Goal: Navigation & Orientation: Find specific page/section

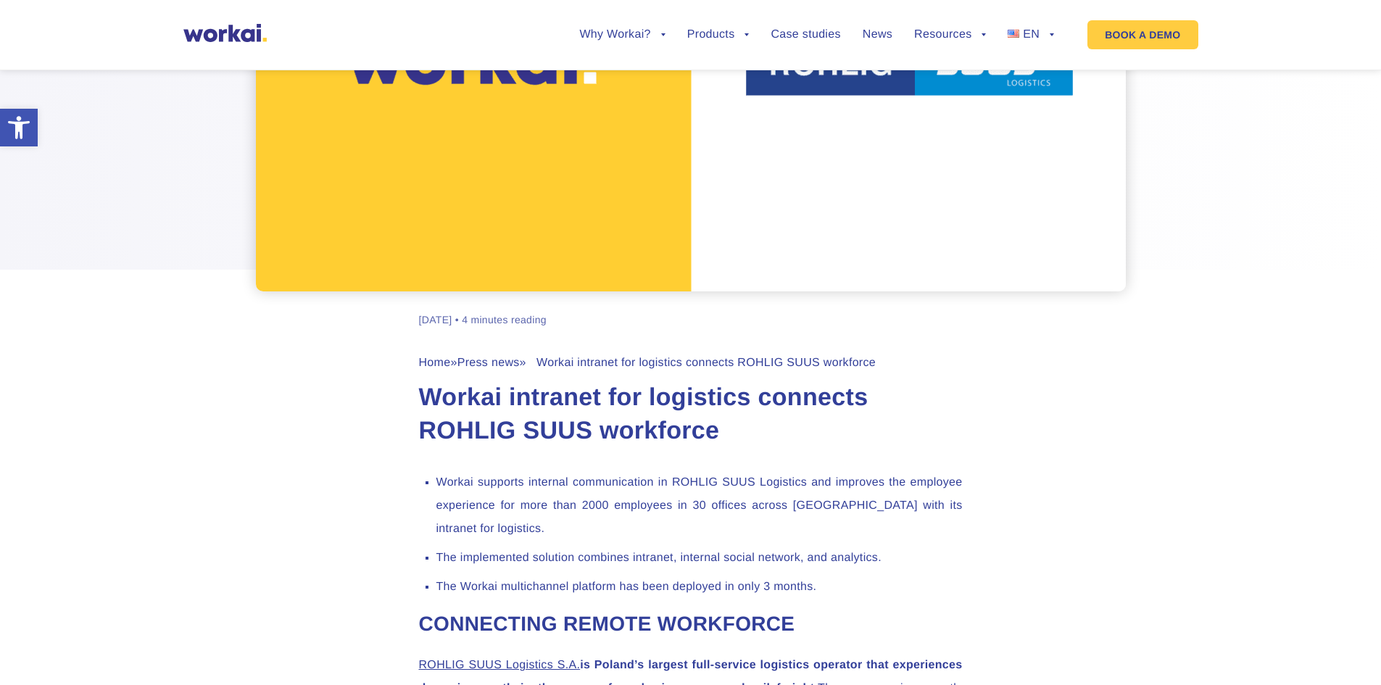
scroll to position [290, 0]
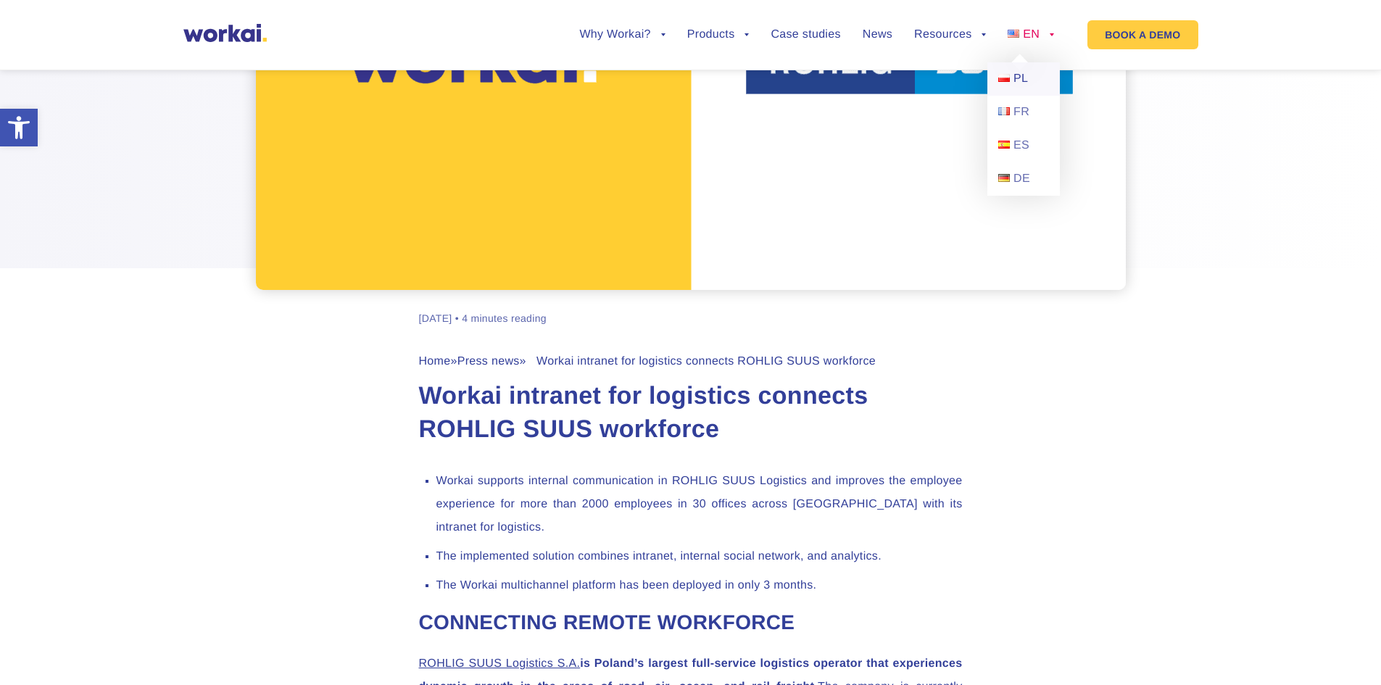
click at [1025, 77] on span "PL" at bounding box center [1021, 79] width 15 height 12
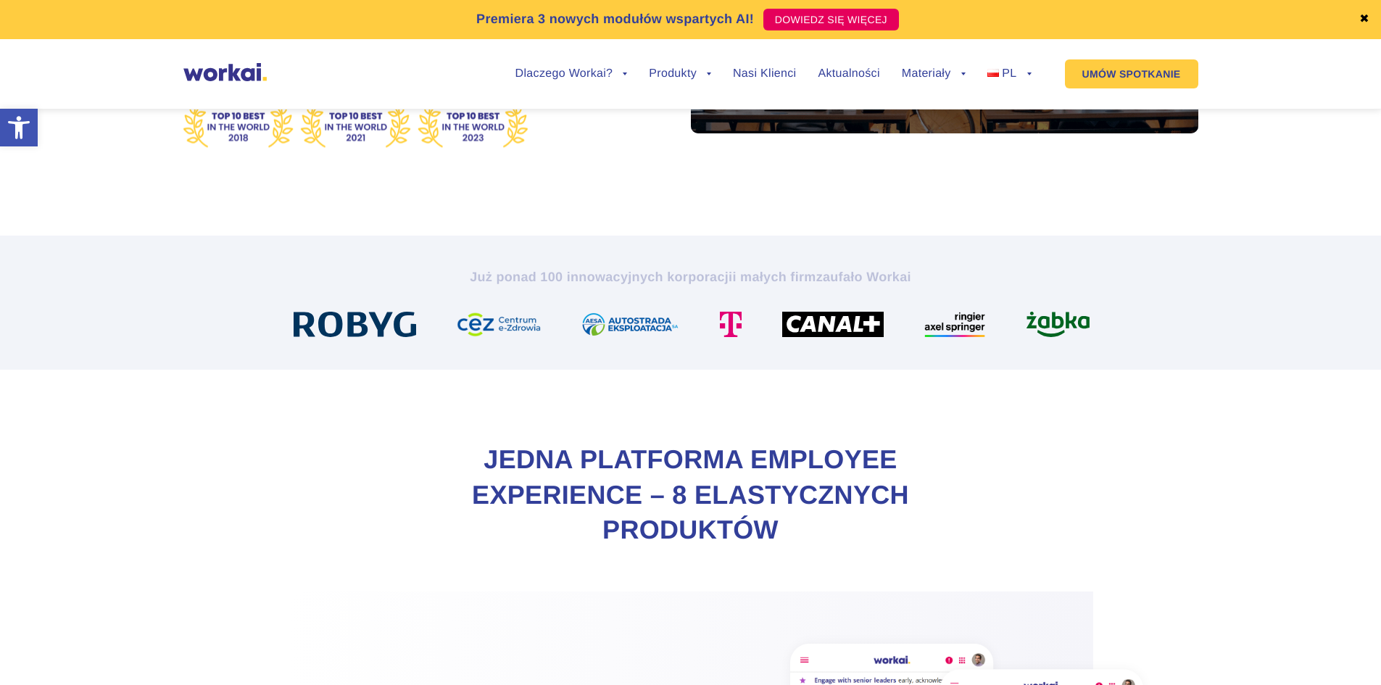
scroll to position [363, 0]
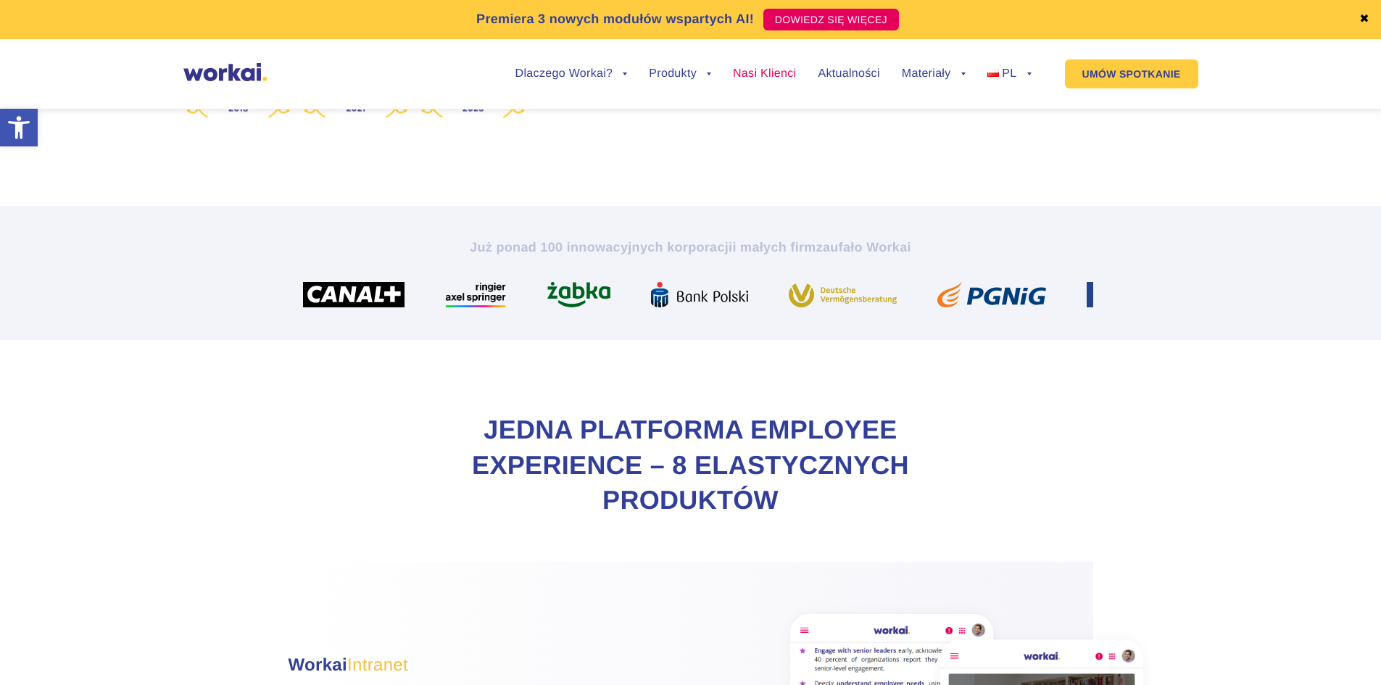
click at [784, 73] on link "Nasi Klienci" at bounding box center [764, 74] width 63 height 12
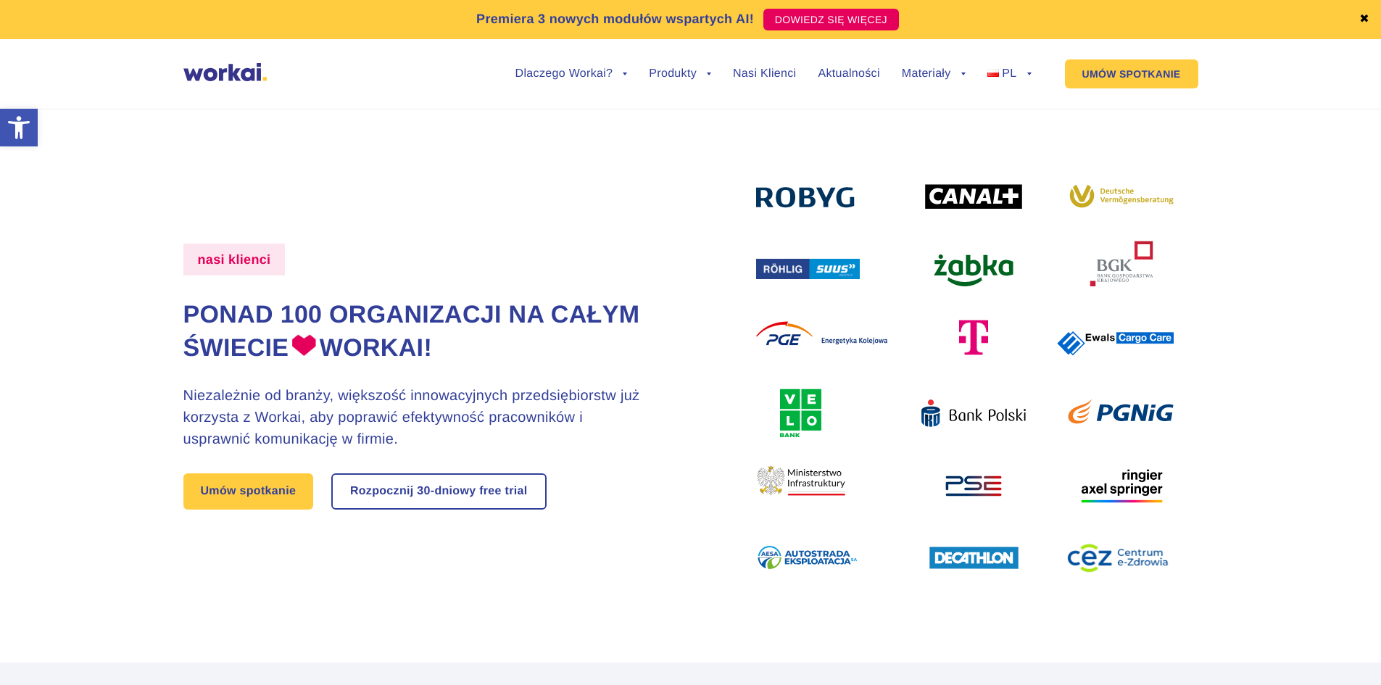
click at [1133, 342] on img at bounding box center [965, 377] width 418 height 398
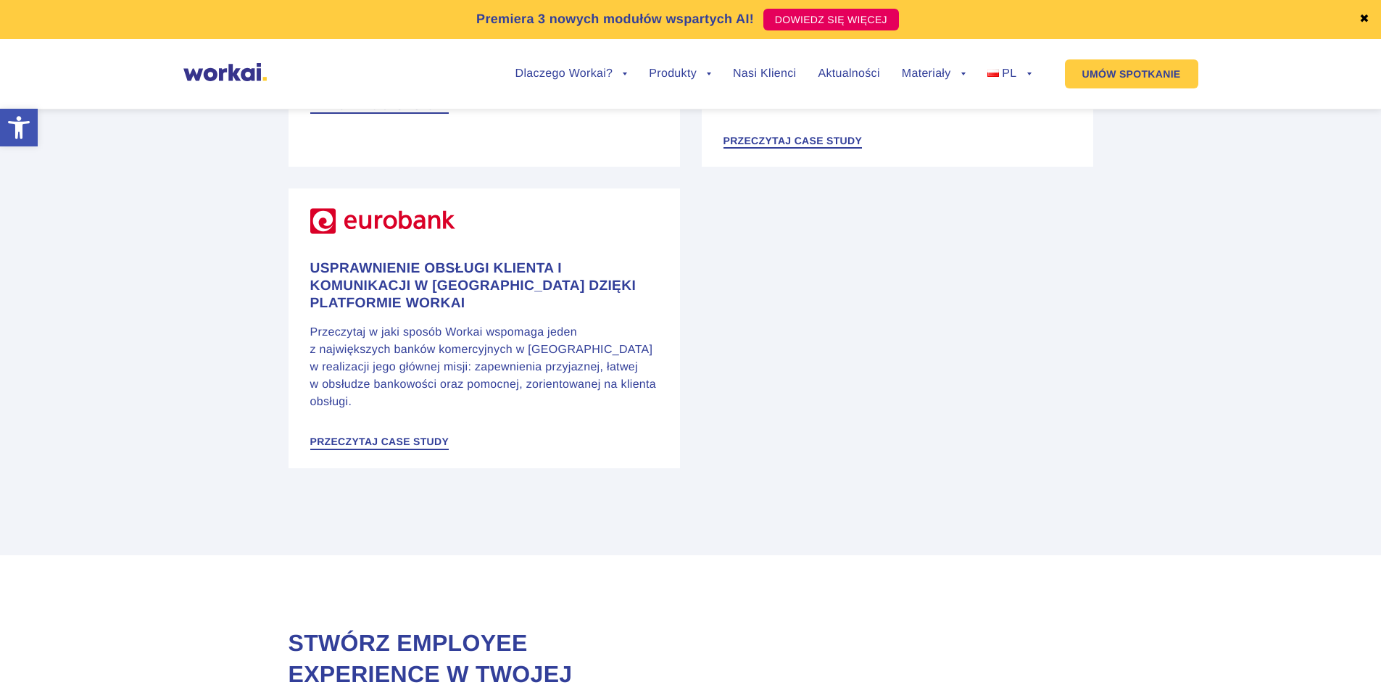
scroll to position [2466, 0]
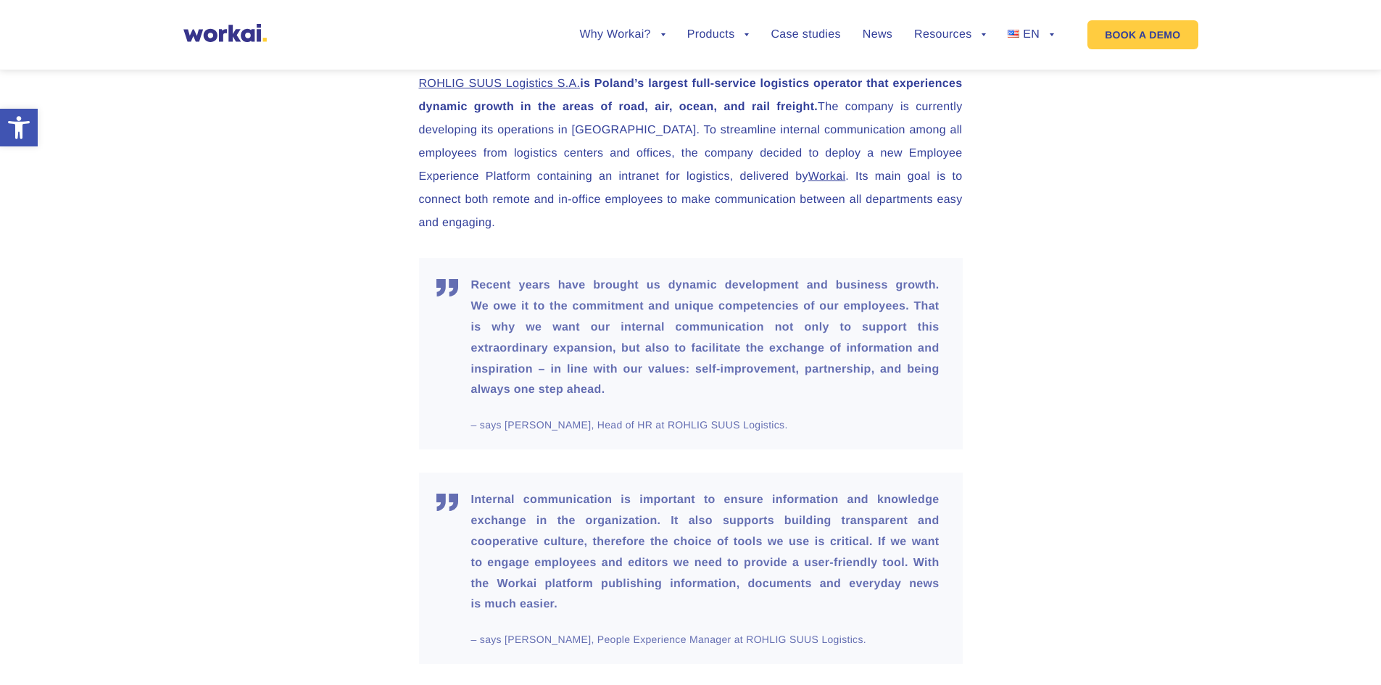
scroll to position [580, 0]
